Goal: Transaction & Acquisition: Purchase product/service

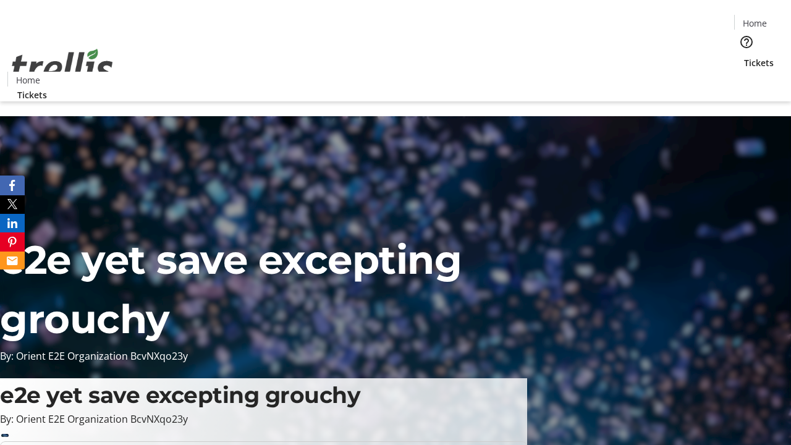
click at [755, 19] on span "Sign Up" at bounding box center [760, 17] width 36 height 15
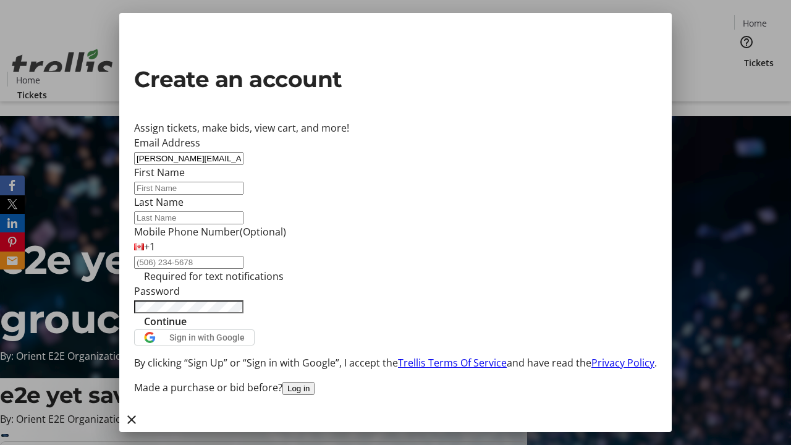
type input "[PERSON_NAME][EMAIL_ADDRESS][DOMAIN_NAME]"
type input "[PERSON_NAME]"
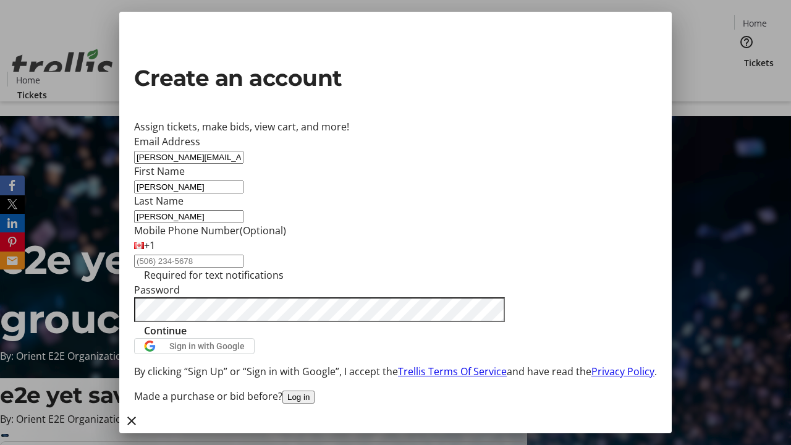
click at [187, 338] on span "Continue" at bounding box center [165, 330] width 43 height 15
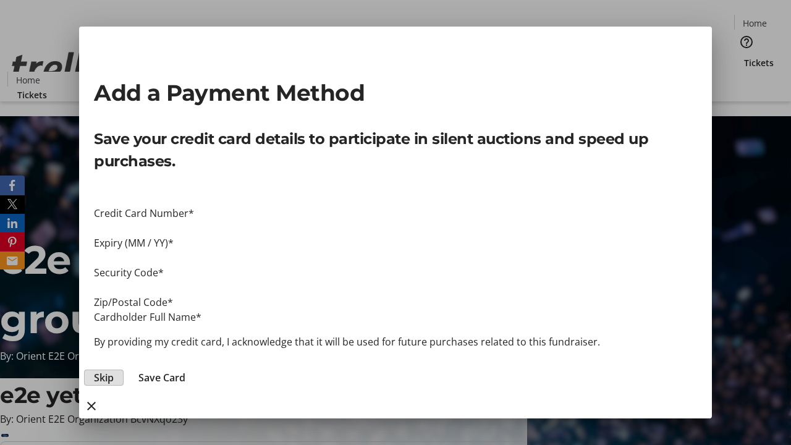
click at [114, 370] on span "Skip" at bounding box center [104, 377] width 20 height 15
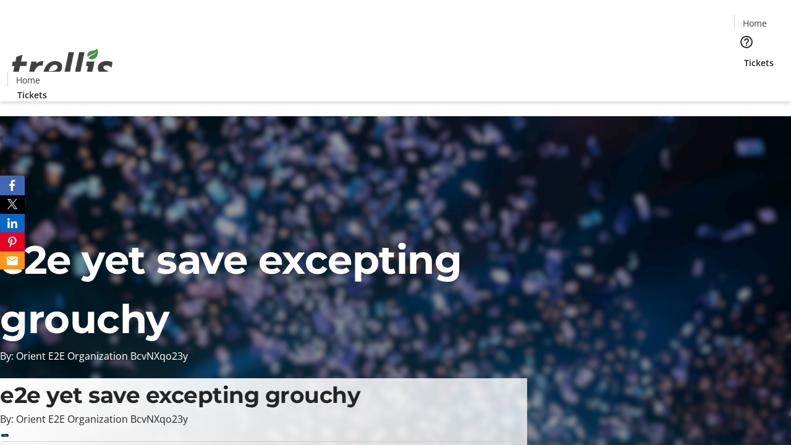
click at [744, 56] on span "Tickets" at bounding box center [759, 62] width 30 height 13
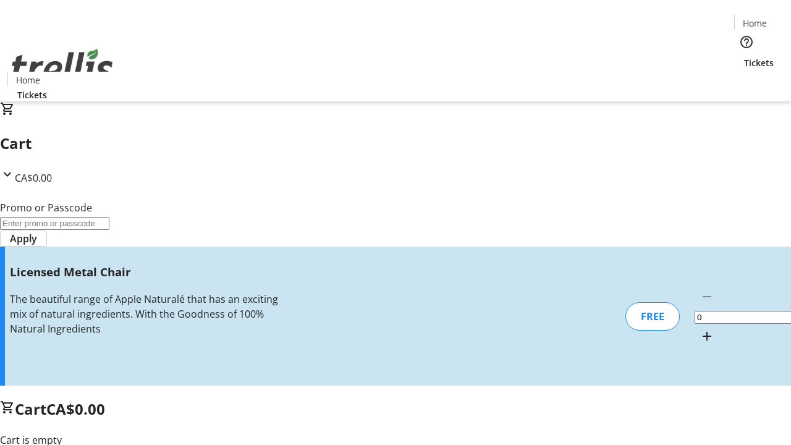
click at [699, 329] on mat-icon "Increment by one" at bounding box center [706, 336] width 15 height 15
type input "1"
